Goal: Information Seeking & Learning: Learn about a topic

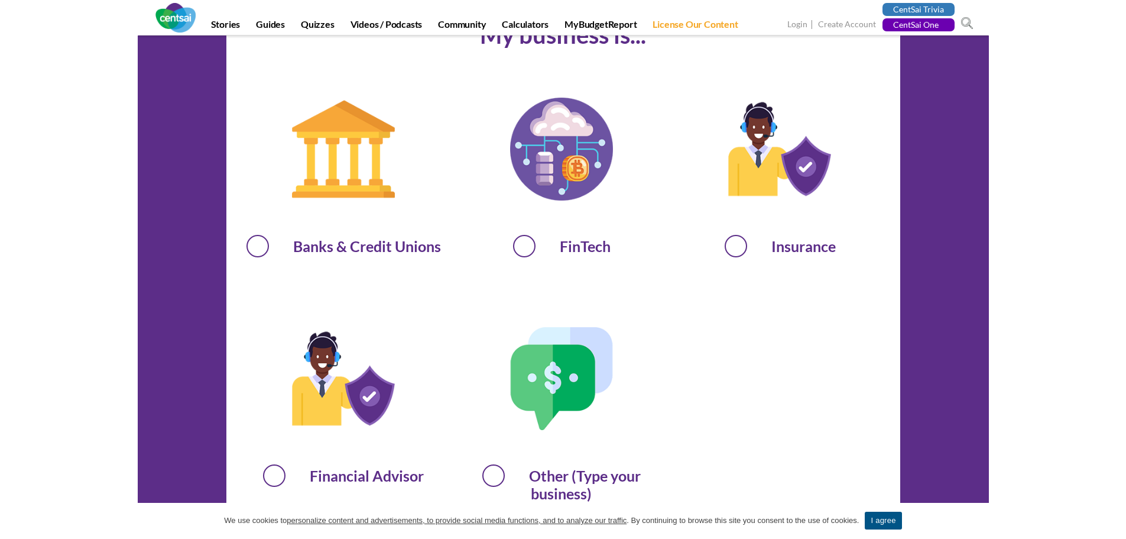
scroll to position [769, 0]
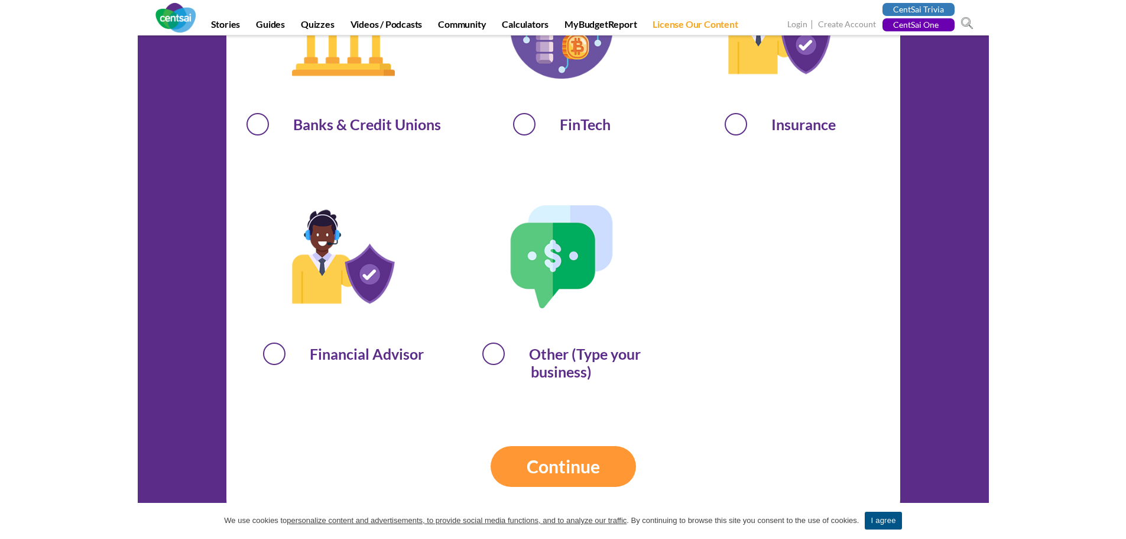
click at [274, 357] on span "Financial Advisor" at bounding box center [343, 351] width 203 height 21
radio input "true"
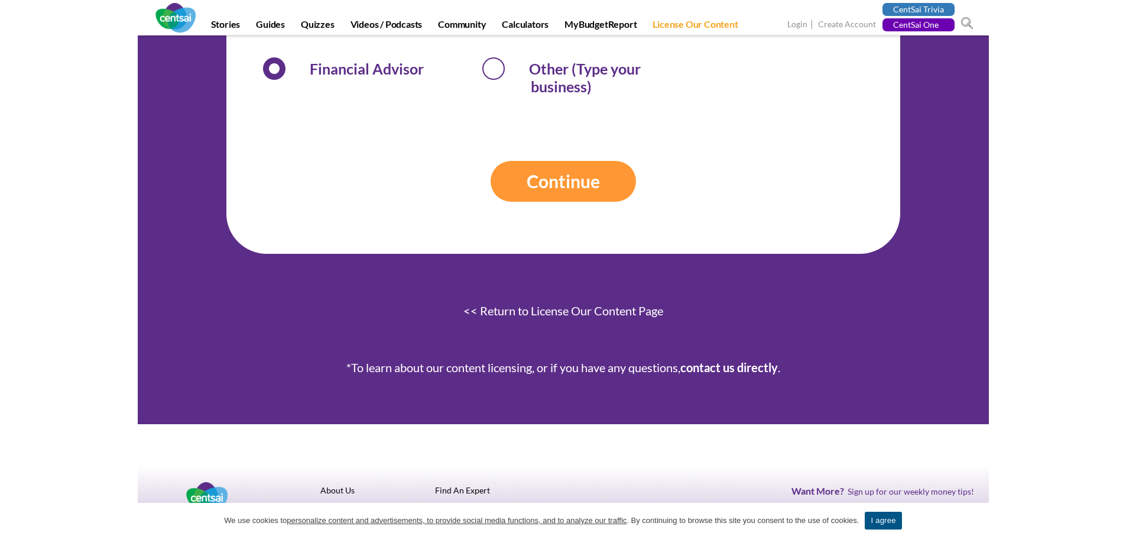
scroll to position [1064, 0]
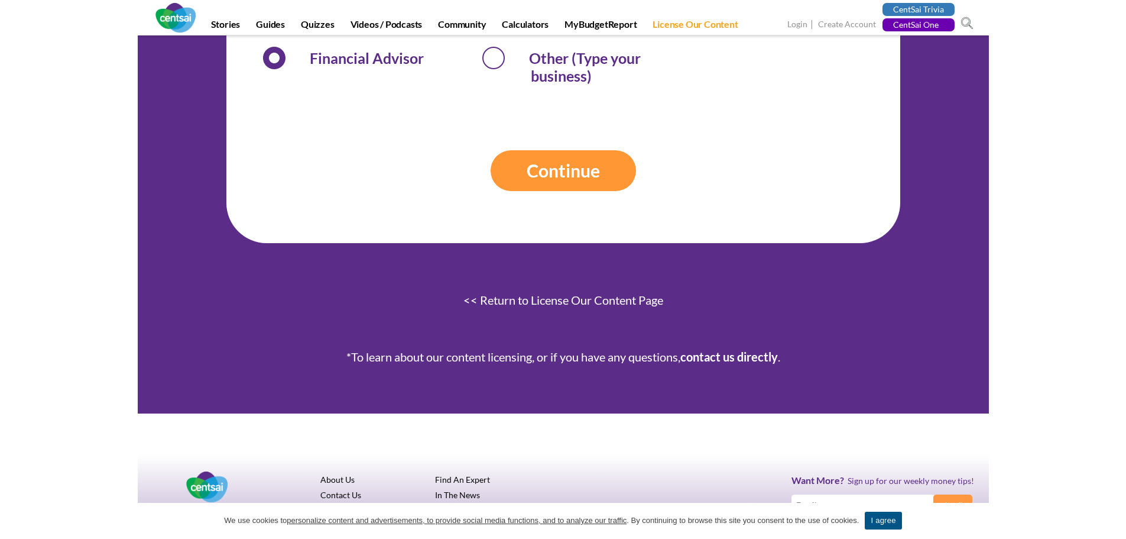
click at [566, 183] on input "Continue" at bounding box center [563, 170] width 145 height 41
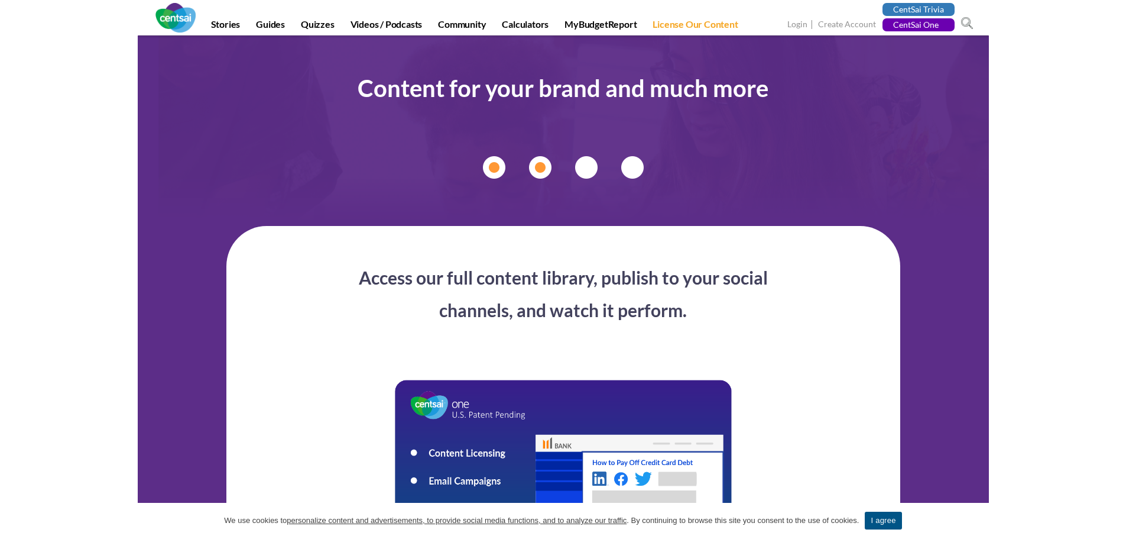
scroll to position [0, 0]
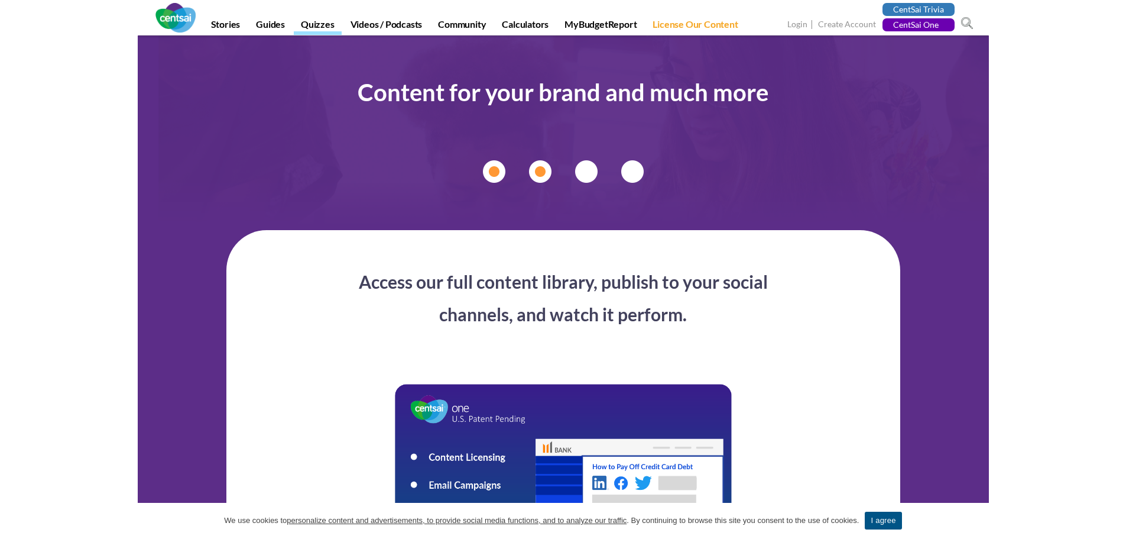
click at [331, 24] on link "Quizzes" at bounding box center [318, 26] width 48 height 17
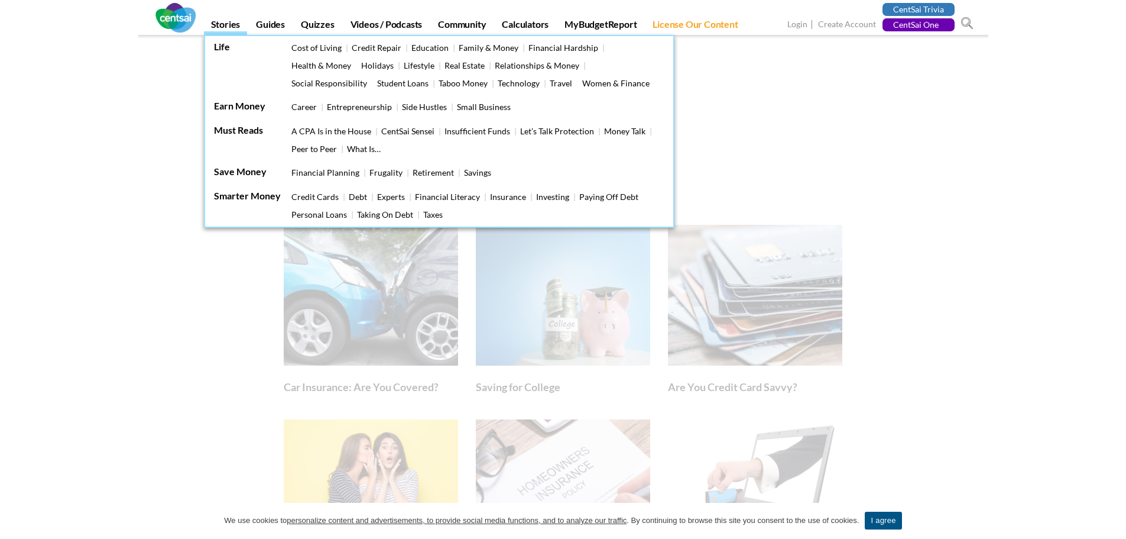
click at [236, 29] on link "Stories" at bounding box center [226, 26] width 44 height 17
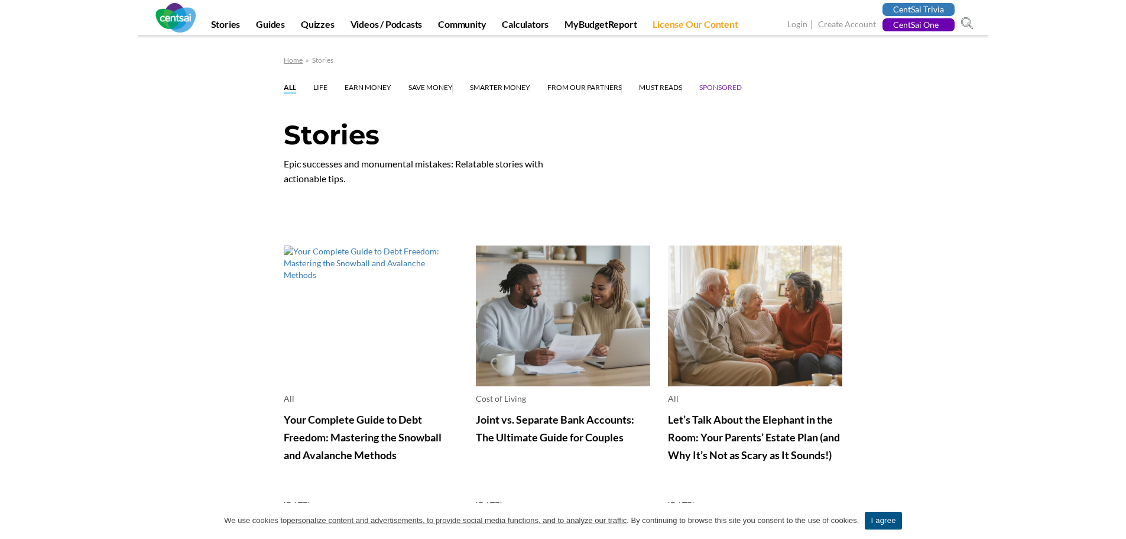
click at [0, 0] on link "Cost of Living" at bounding box center [0, 0] width 0 height 0
